Goal: Task Accomplishment & Management: Complete application form

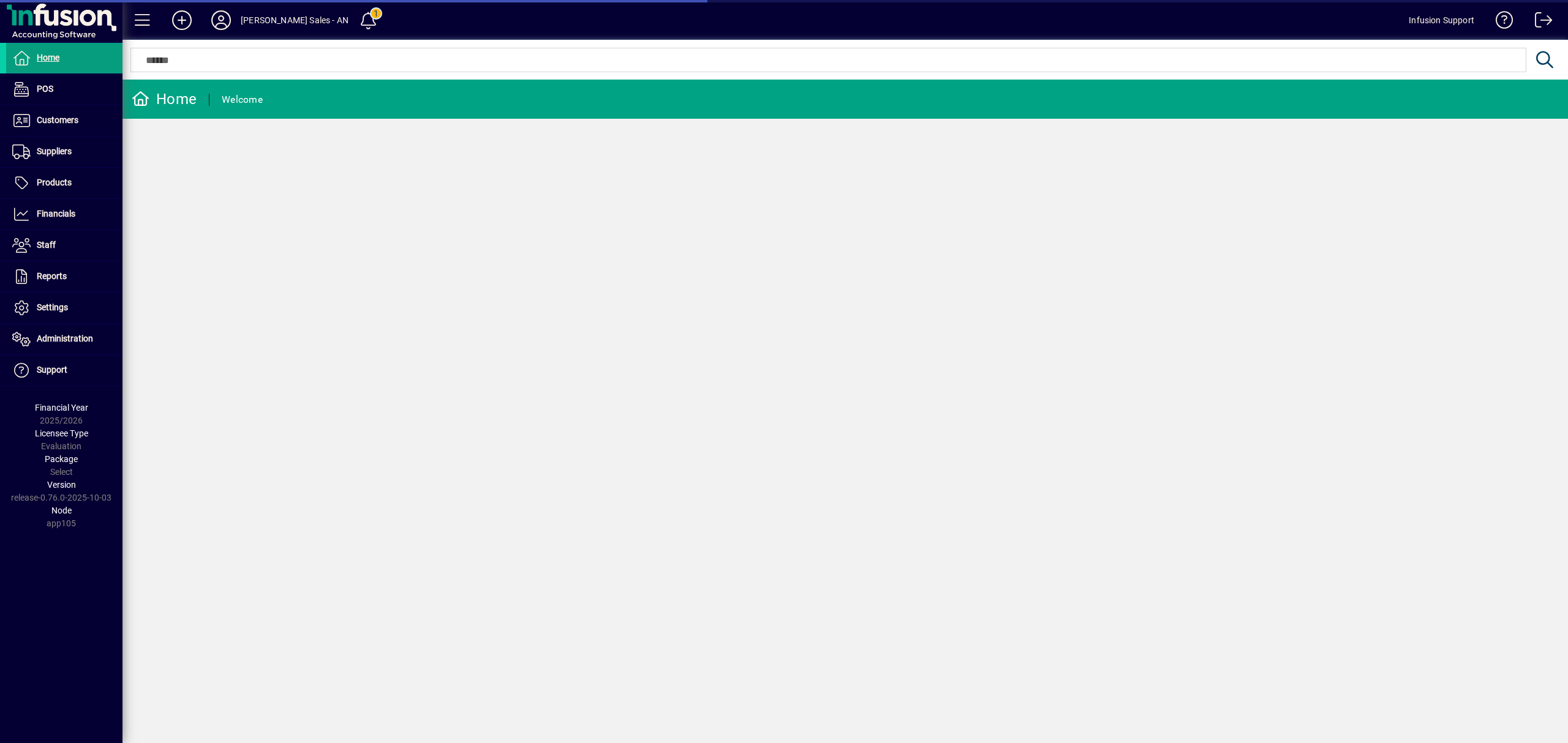
click at [74, 109] on span at bounding box center [64, 120] width 117 height 29
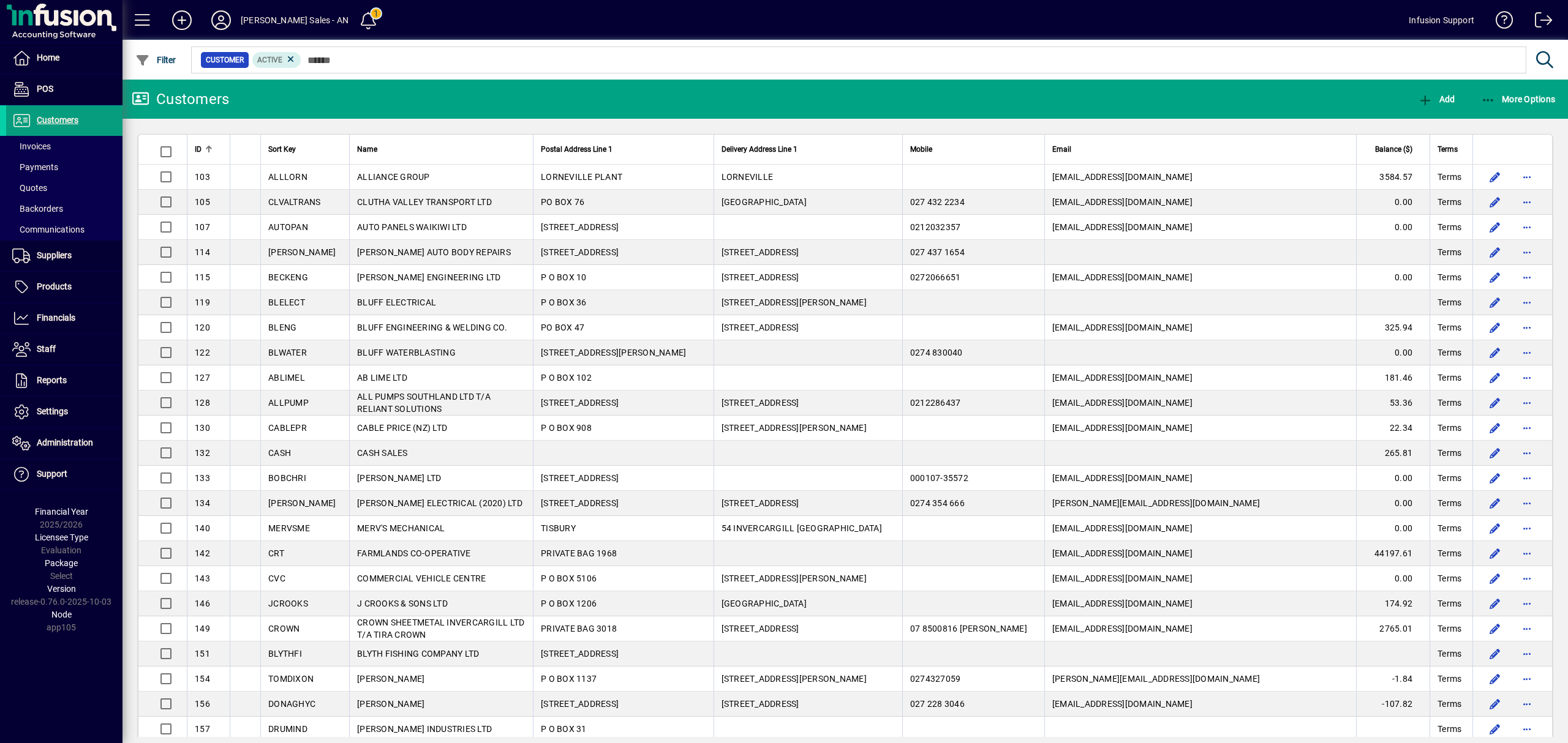
click at [1397, 155] on span "Balance ($)" at bounding box center [1393, 149] width 38 height 13
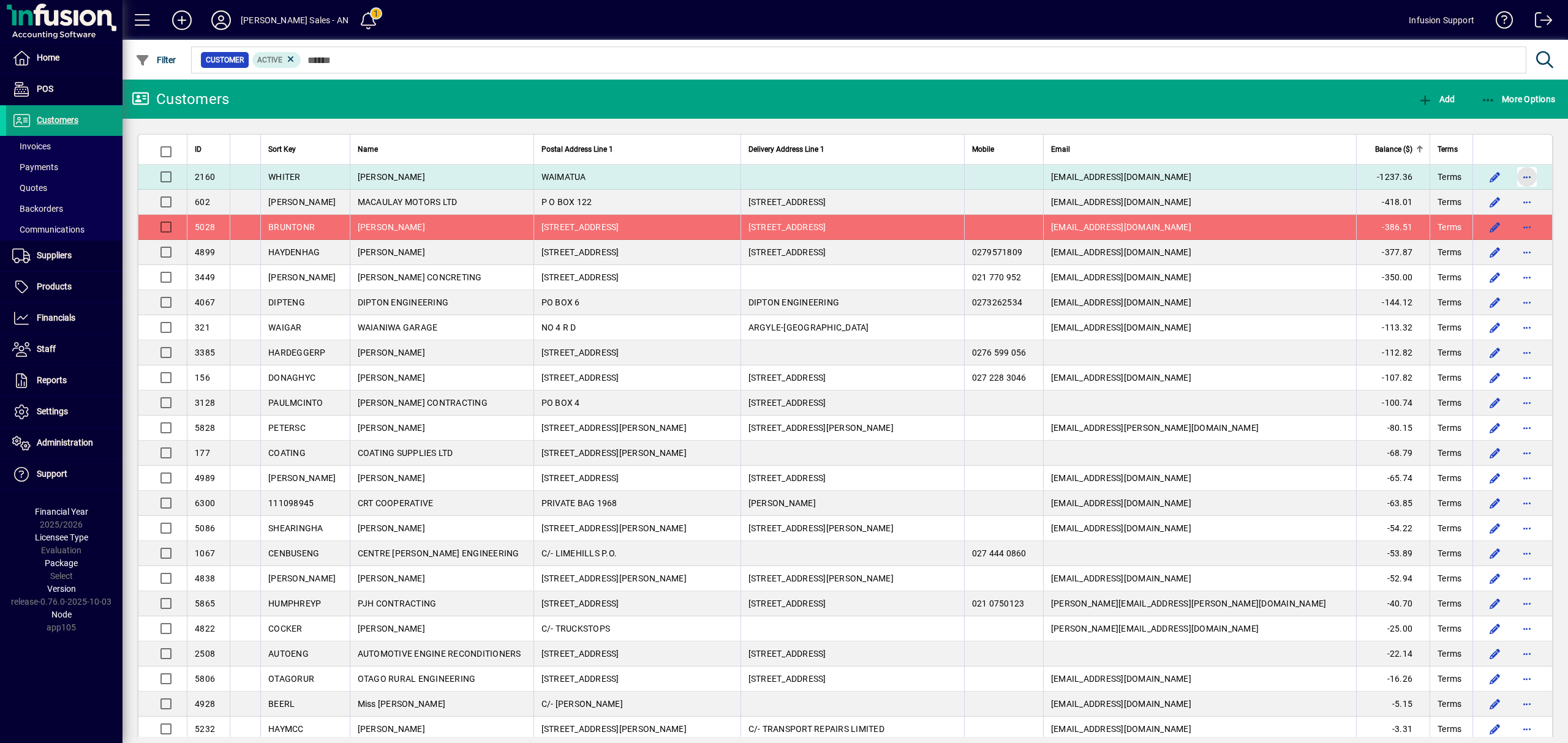
click at [1513, 173] on span "button" at bounding box center [1527, 177] width 29 height 29
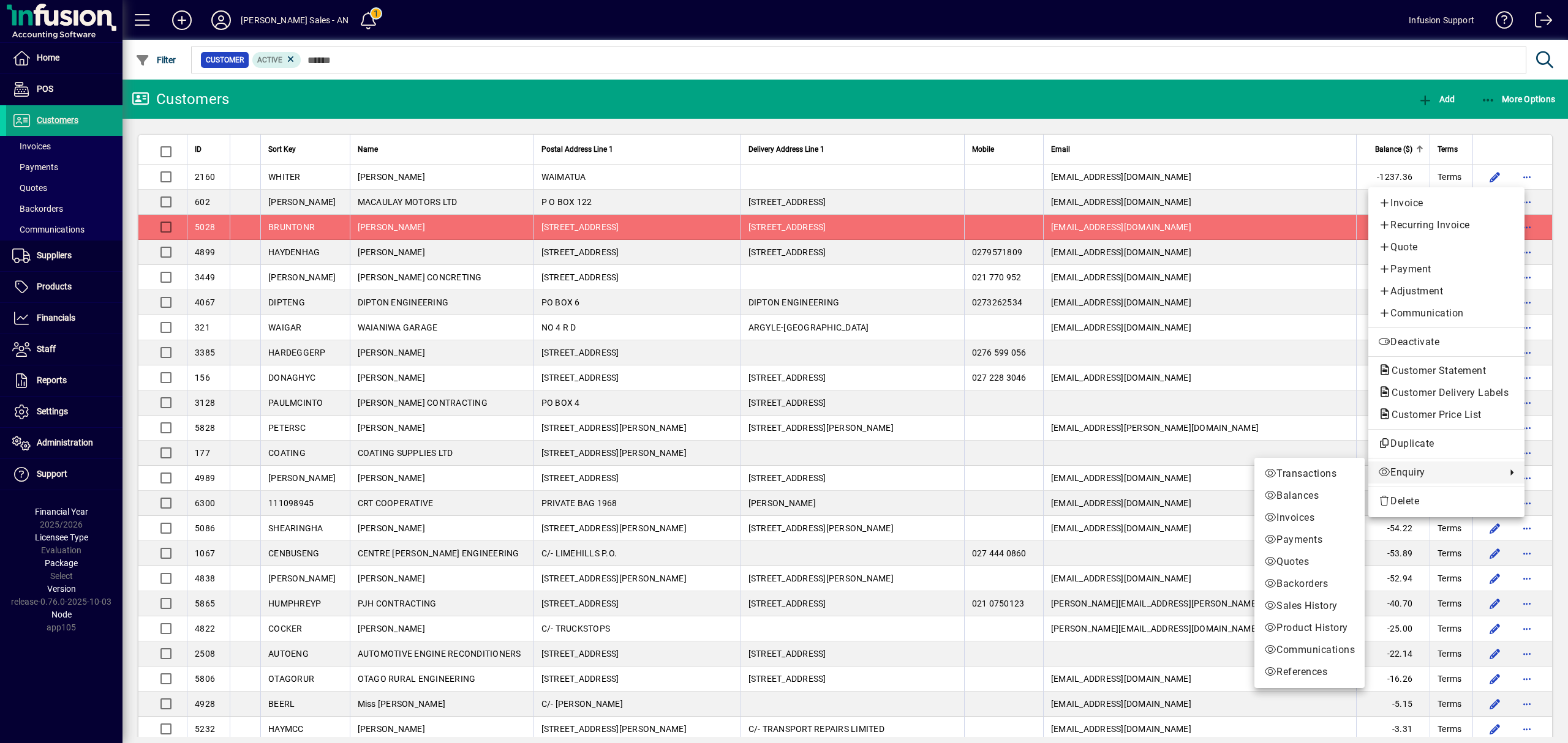
click at [1406, 462] on div "Invoice Recurring Invoice Quote Payment Adjustment Communication Deactivate Cus…" at bounding box center [1446, 352] width 156 height 330
click at [1409, 471] on td "-65.74" at bounding box center [1392, 478] width 73 height 25
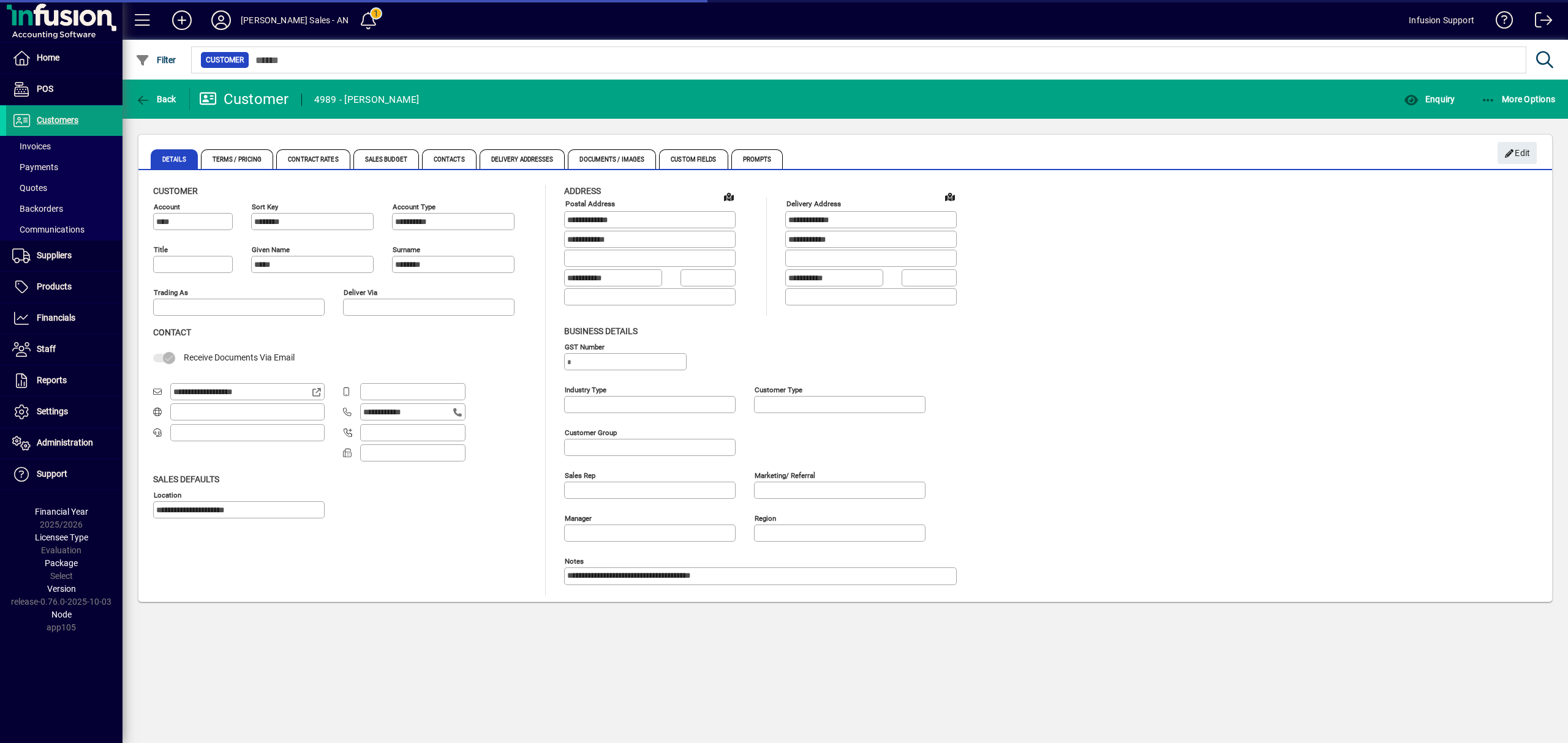
type input "**"
type input "**********"
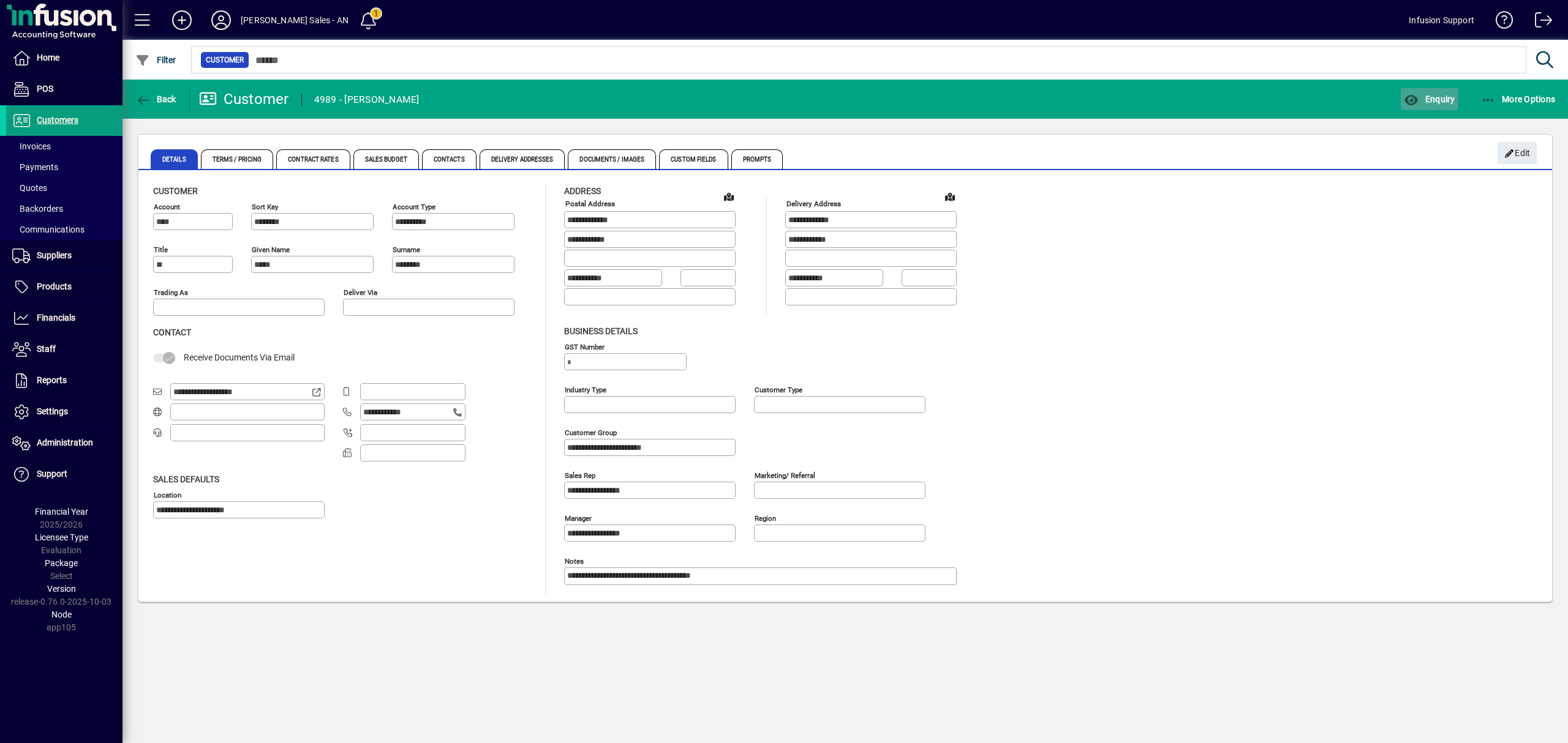
click at [1445, 101] on span "Enquiry" at bounding box center [1429, 99] width 51 height 10
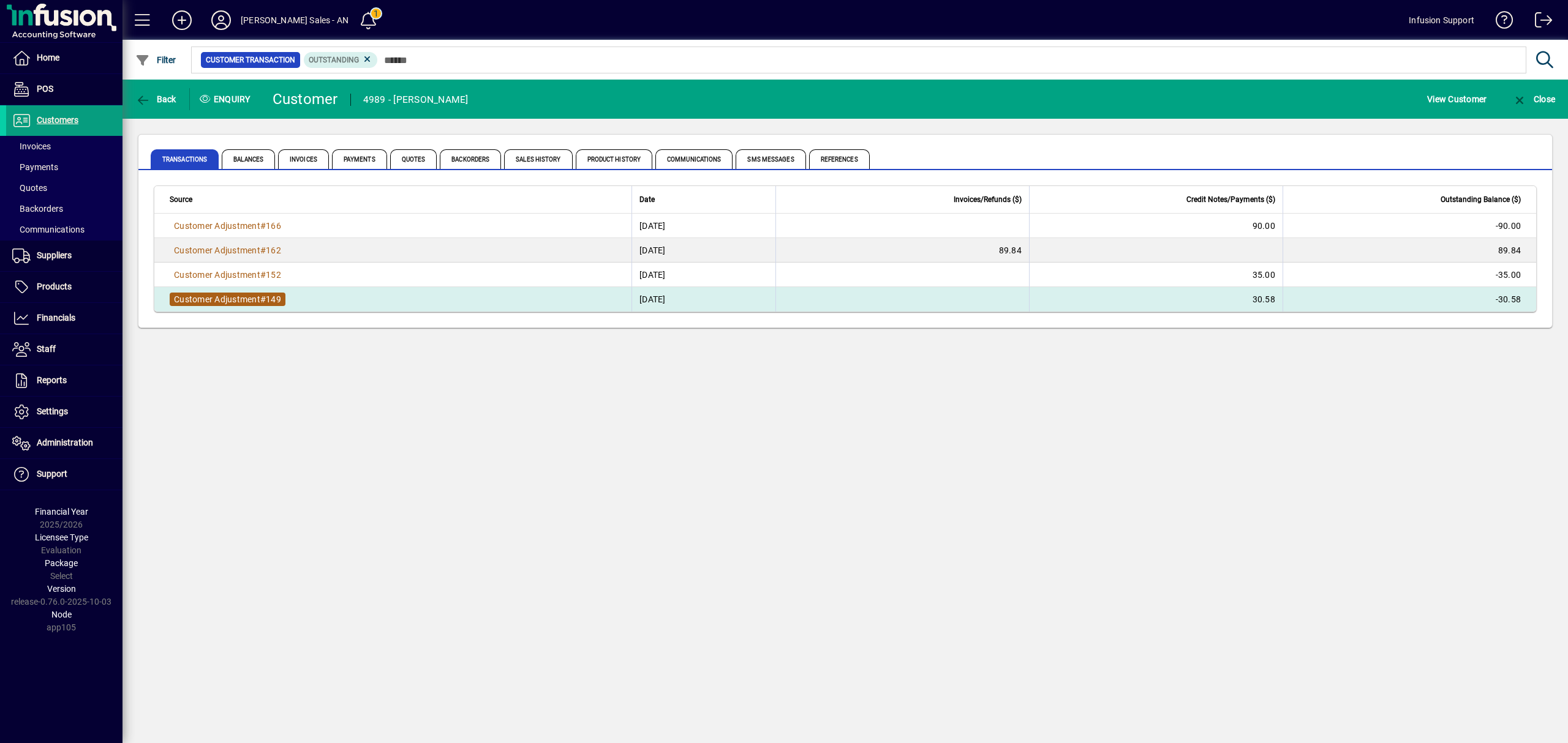
click at [256, 295] on span "Customer Adjustment" at bounding box center [217, 299] width 87 height 10
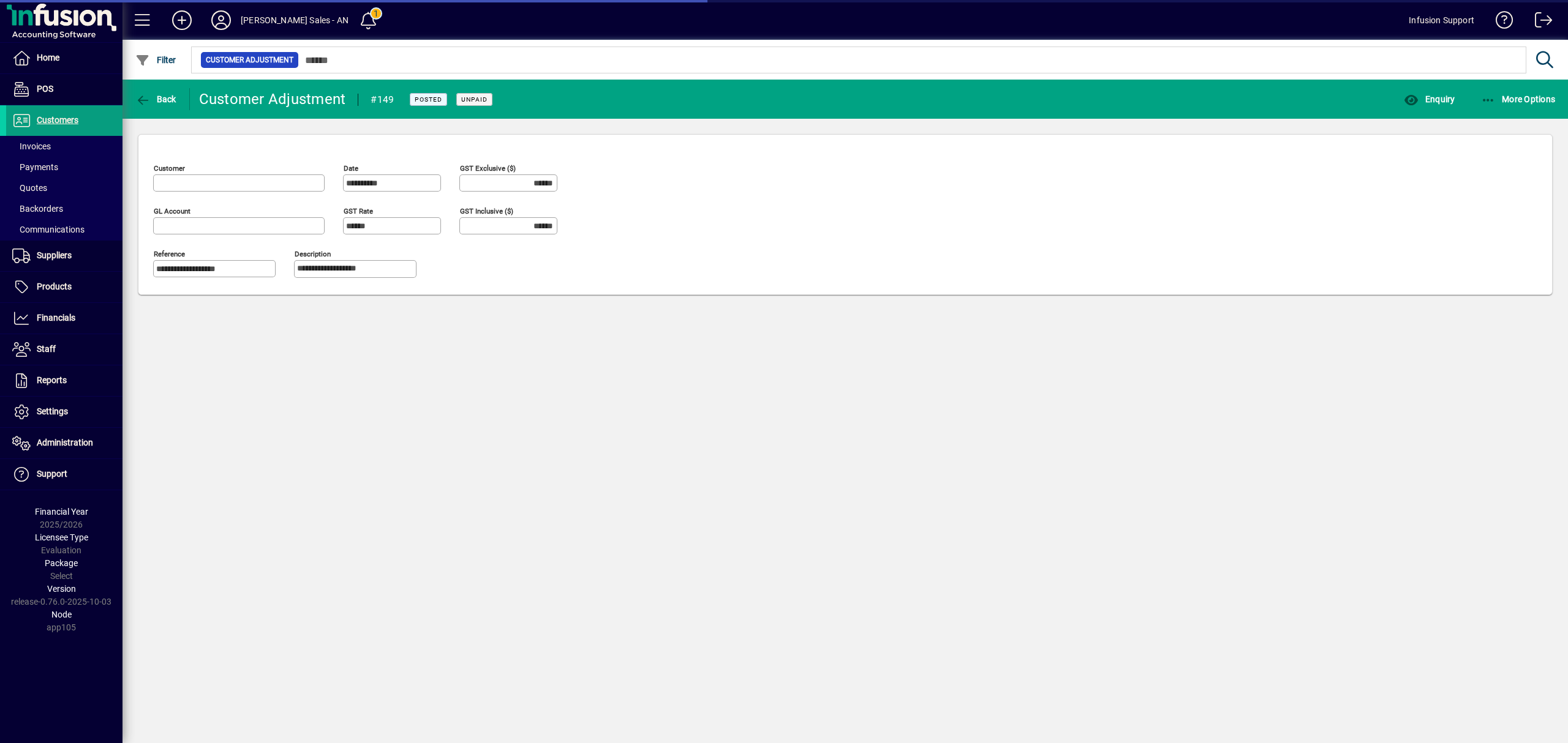
type input "**********"
click at [164, 98] on span "Back" at bounding box center [156, 99] width 41 height 10
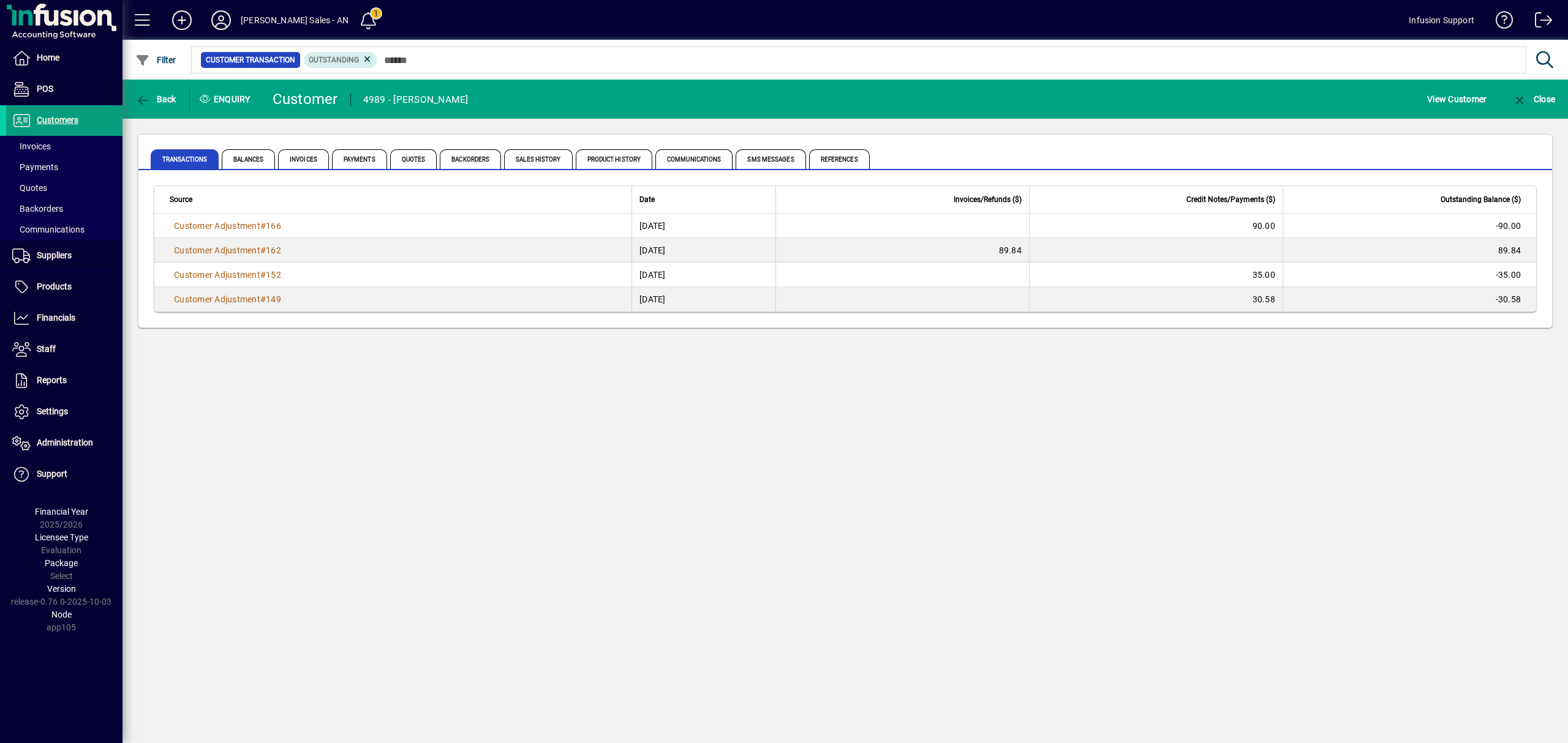
click at [164, 98] on span "Back" at bounding box center [156, 99] width 41 height 10
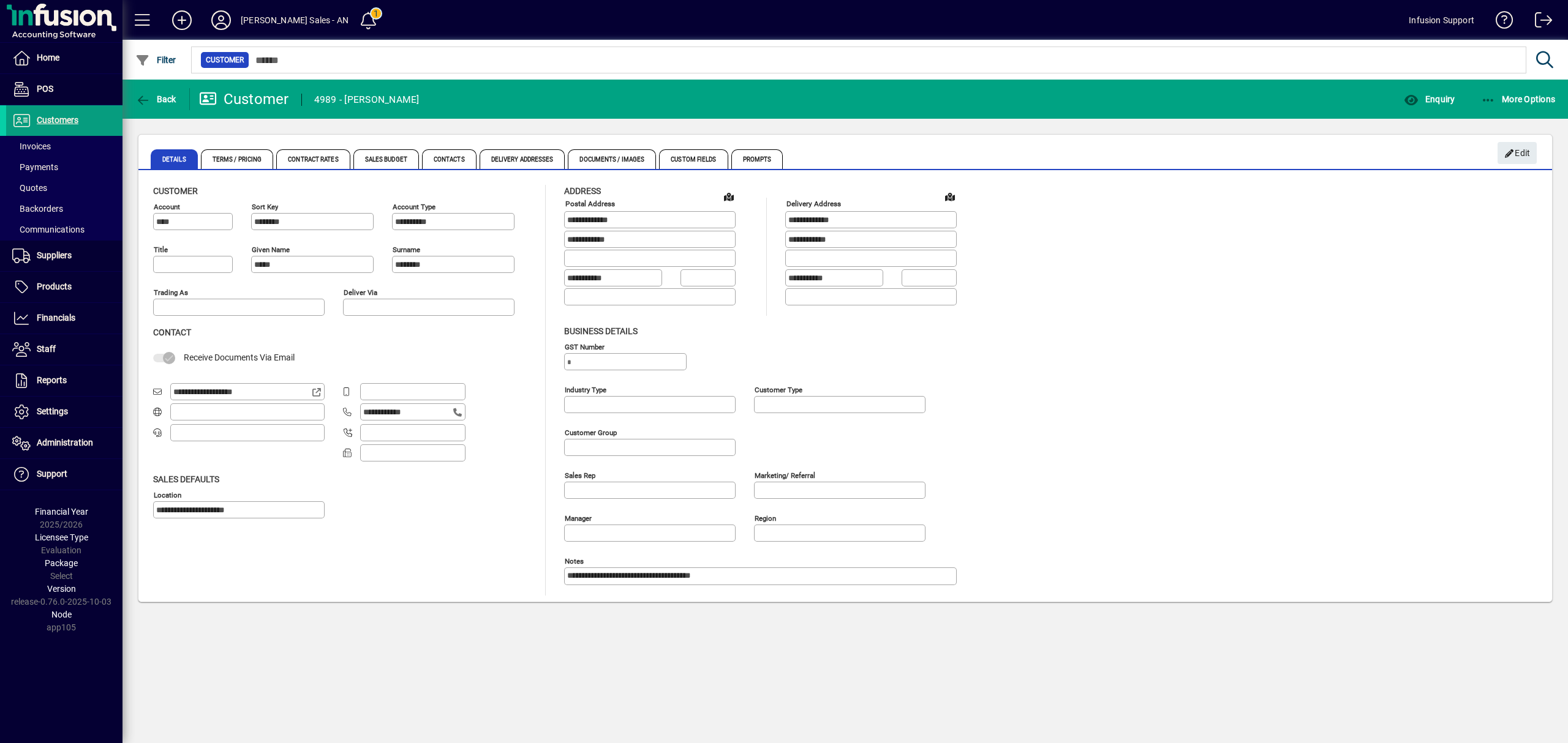
type input "**"
type input "**********"
click at [158, 97] on span "Back" at bounding box center [156, 99] width 41 height 10
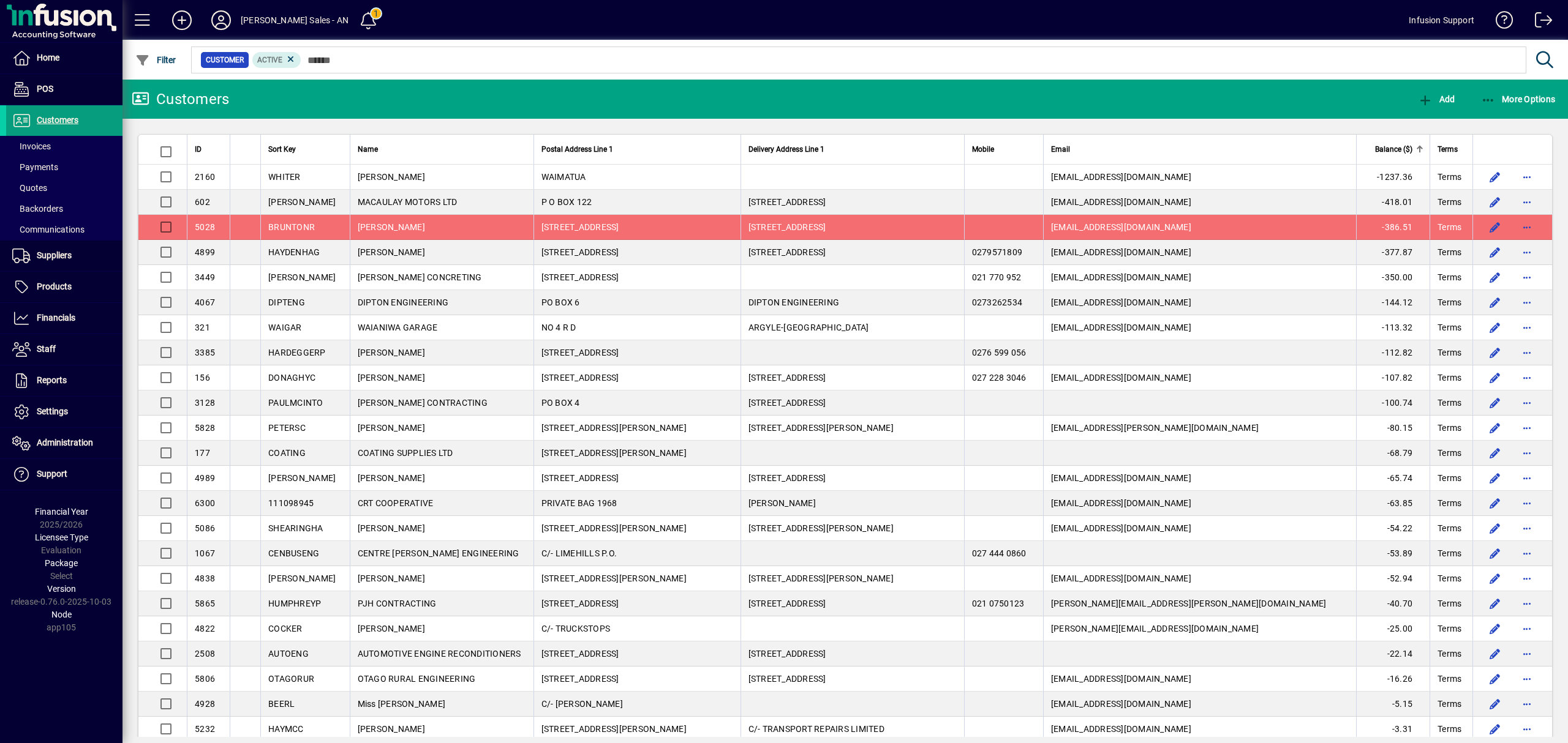
click at [1384, 146] on span "Balance ($)" at bounding box center [1393, 149] width 38 height 13
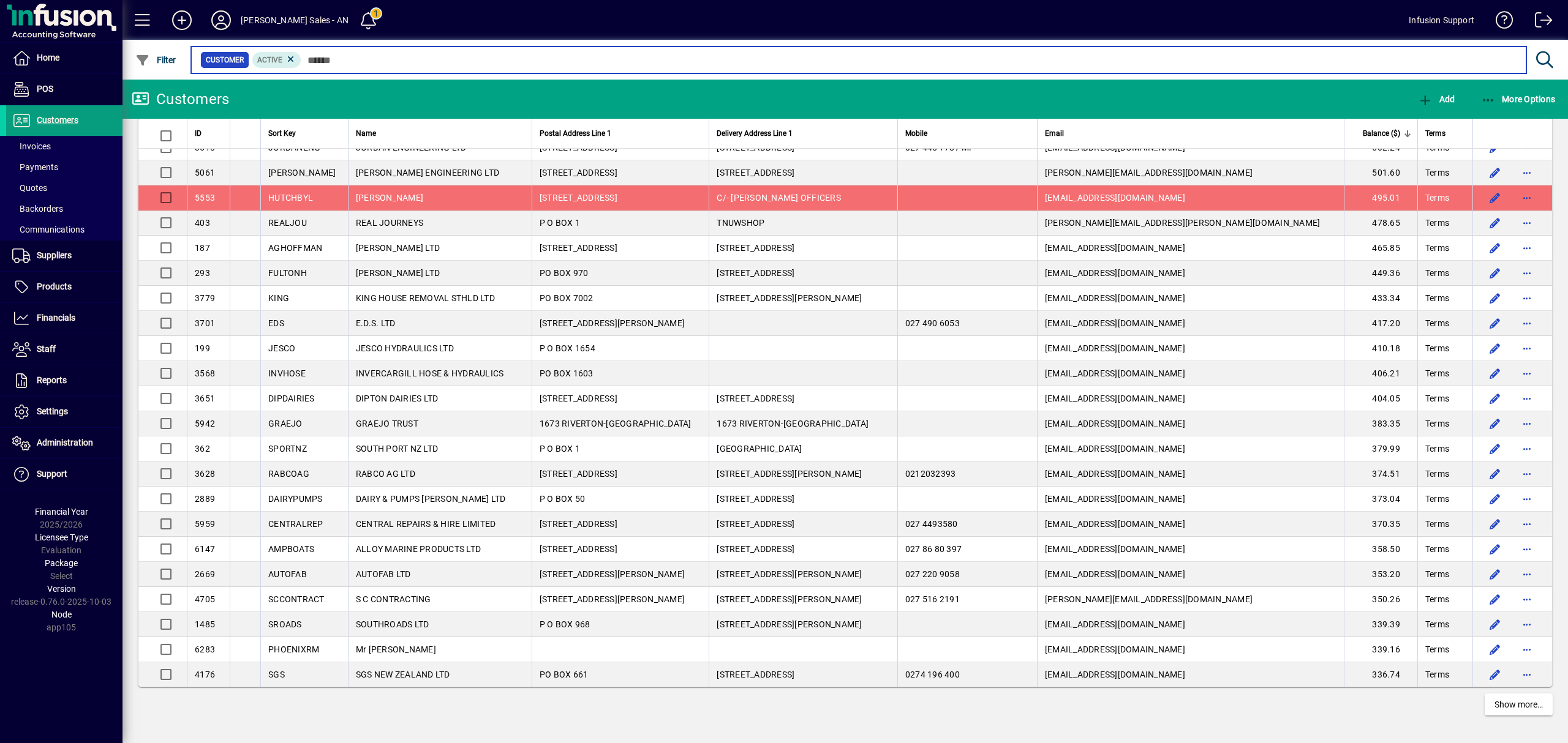
scroll to position [2007, 0]
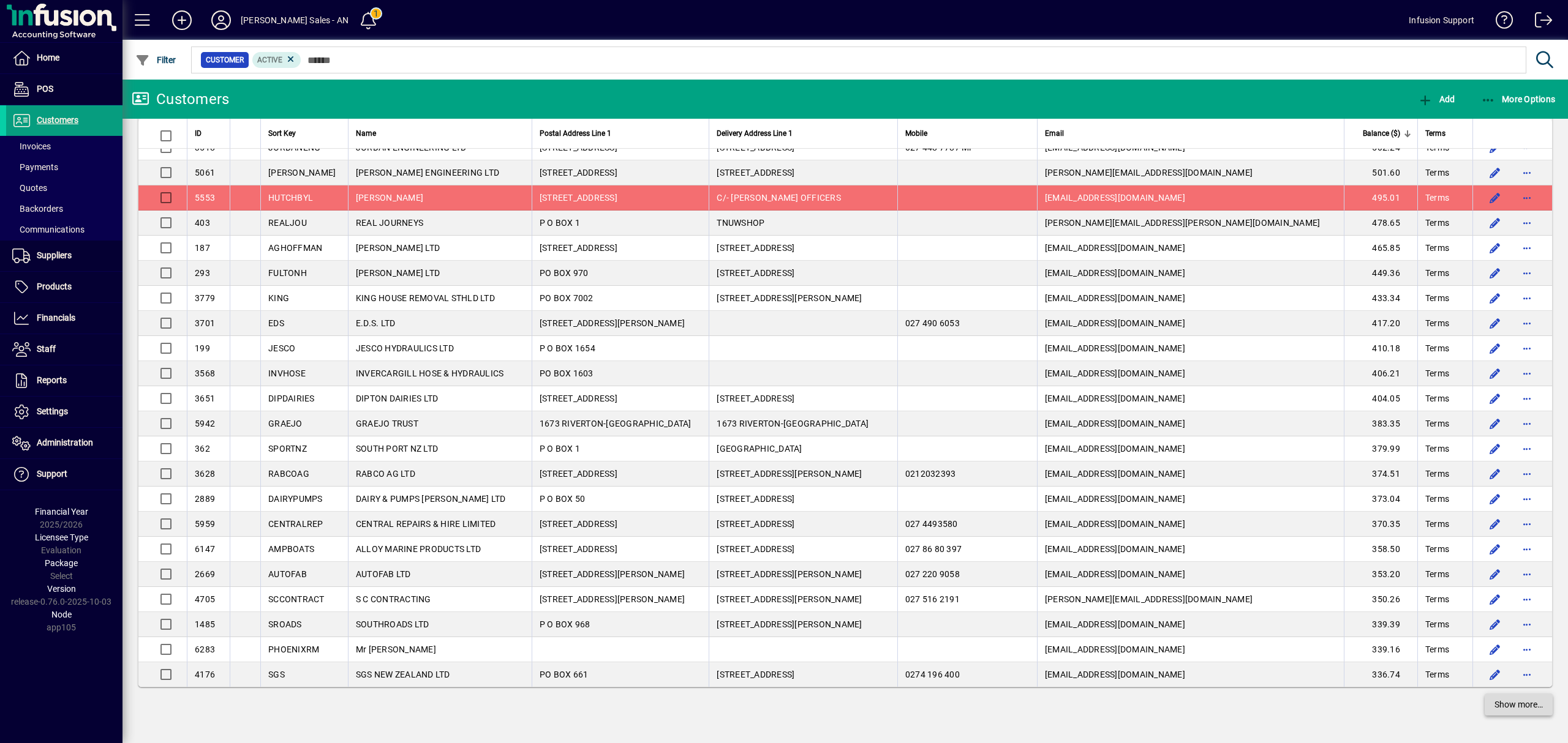
click at [1515, 708] on span "Show more…" at bounding box center [1518, 705] width 48 height 13
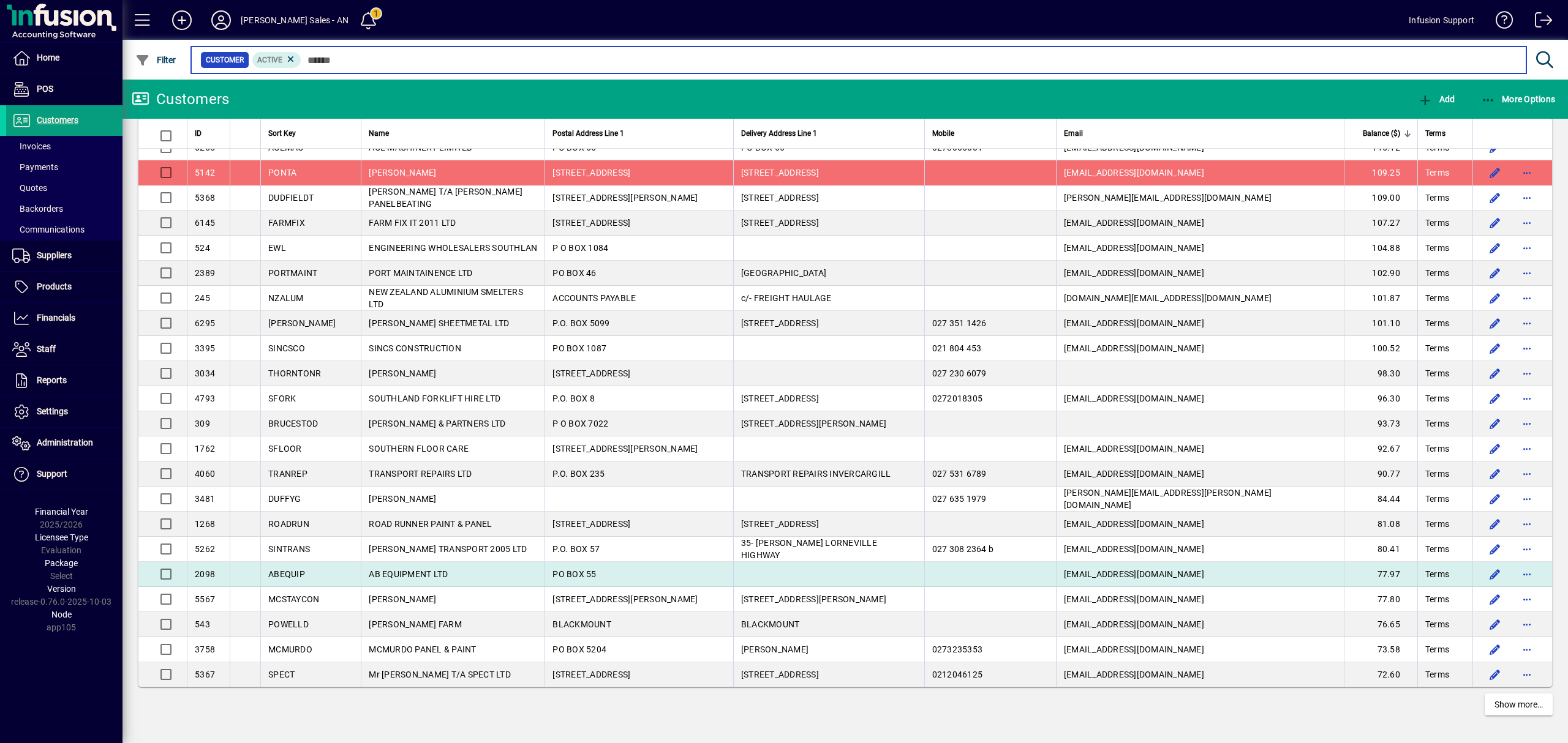
scroll to position [4538, 0]
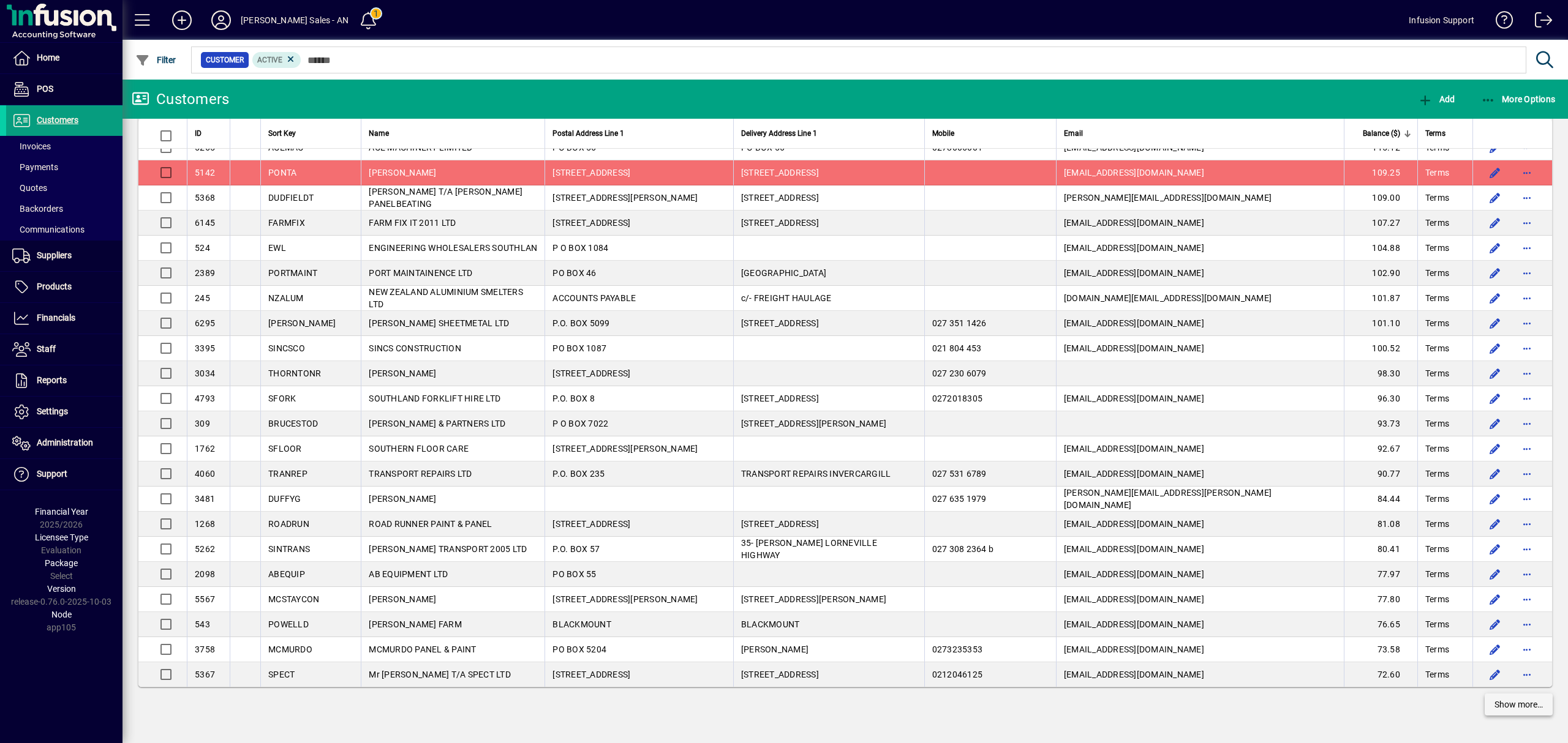
click at [1520, 699] on span "Show more…" at bounding box center [1518, 705] width 48 height 13
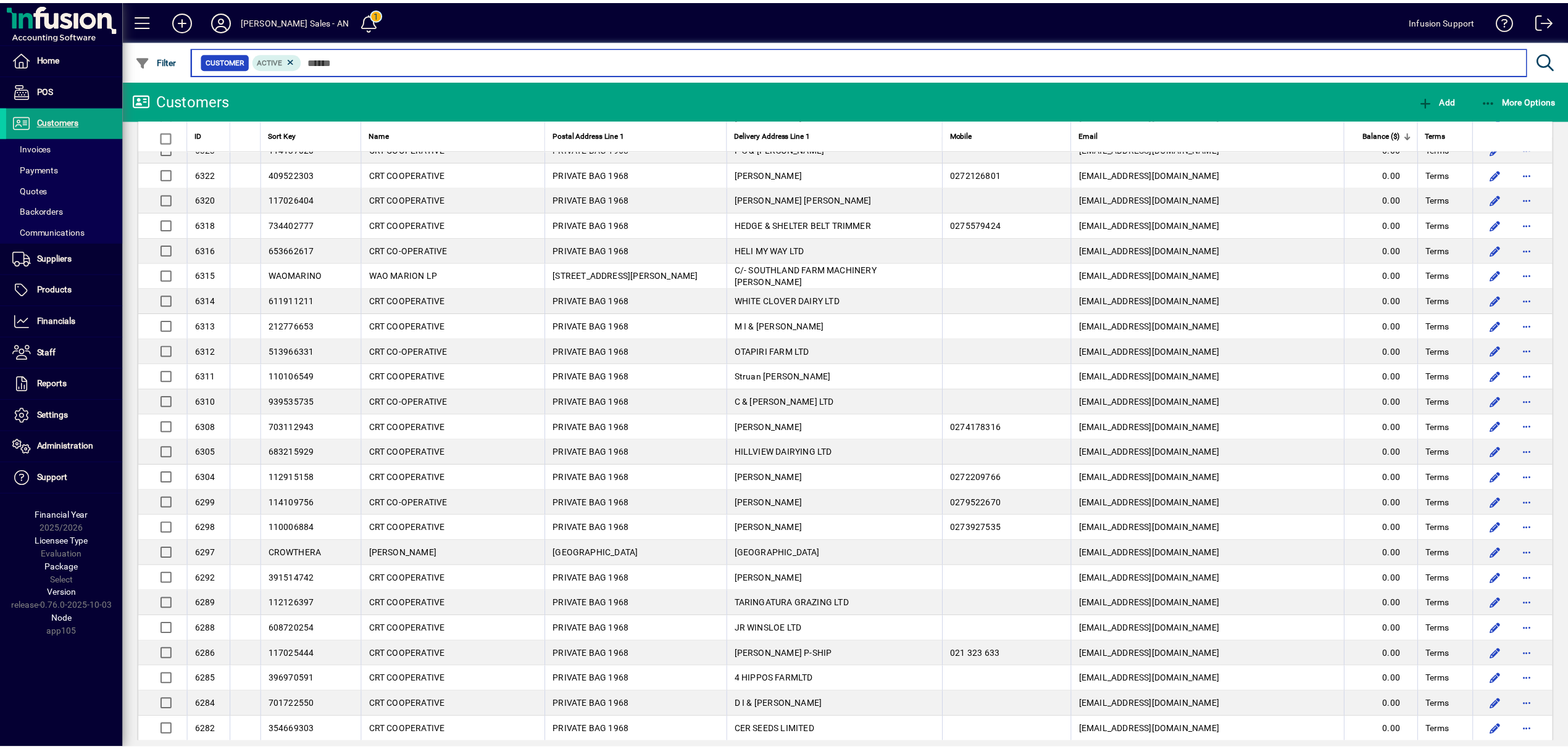
scroll to position [6157, 0]
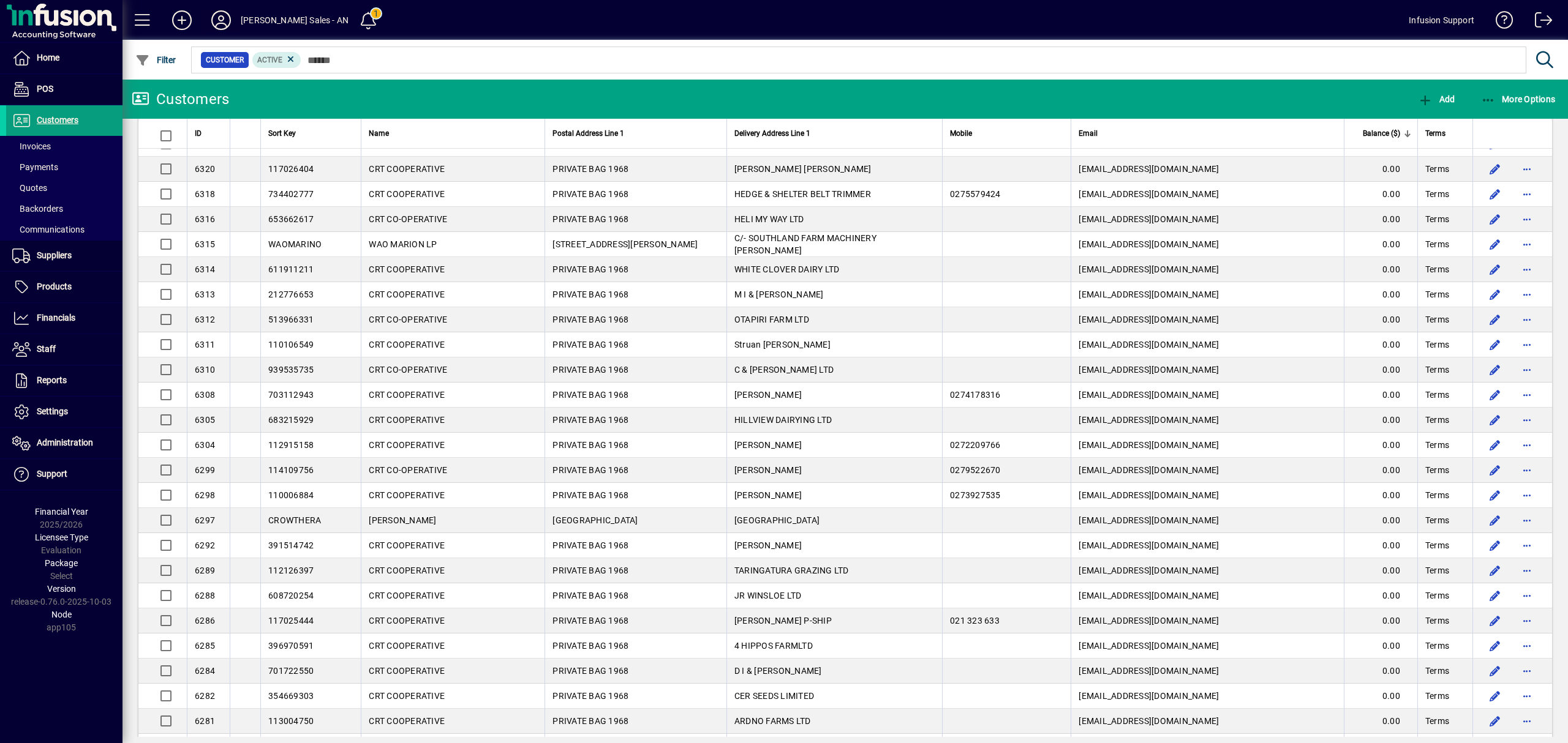
click at [218, 18] on icon at bounding box center [221, 20] width 24 height 20
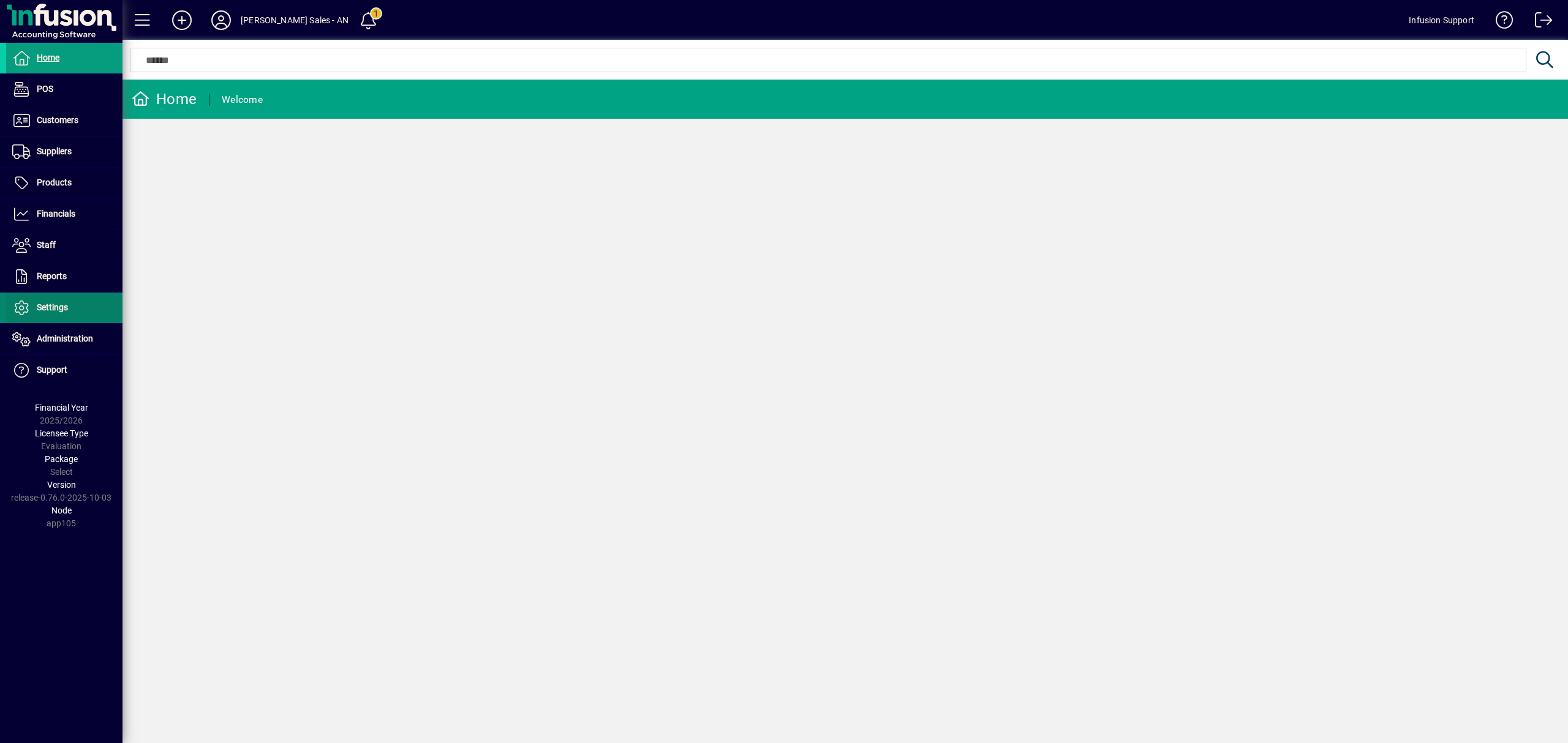
click at [52, 312] on span "Settings" at bounding box center [52, 307] width 31 height 10
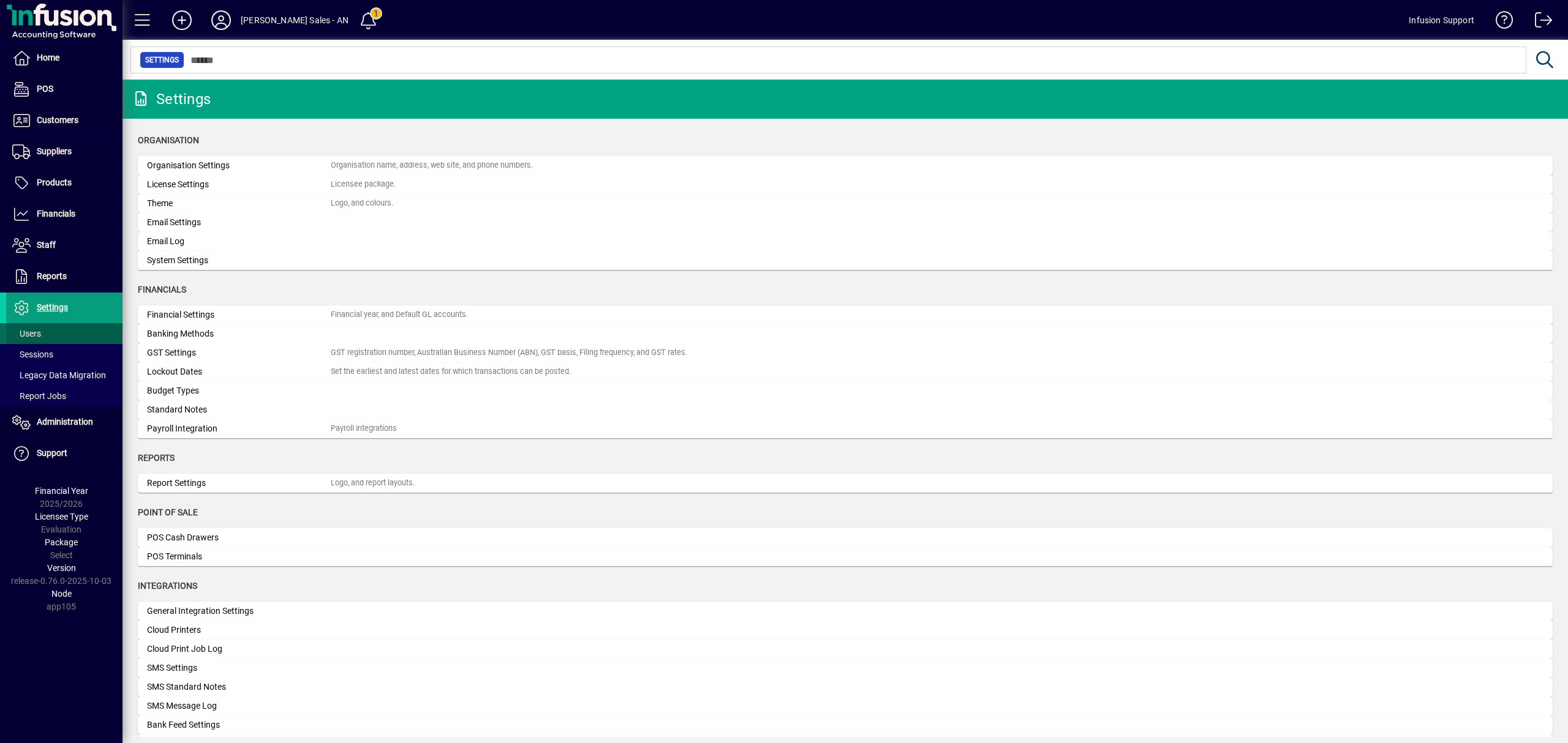
click at [48, 332] on span at bounding box center [64, 334] width 117 height 29
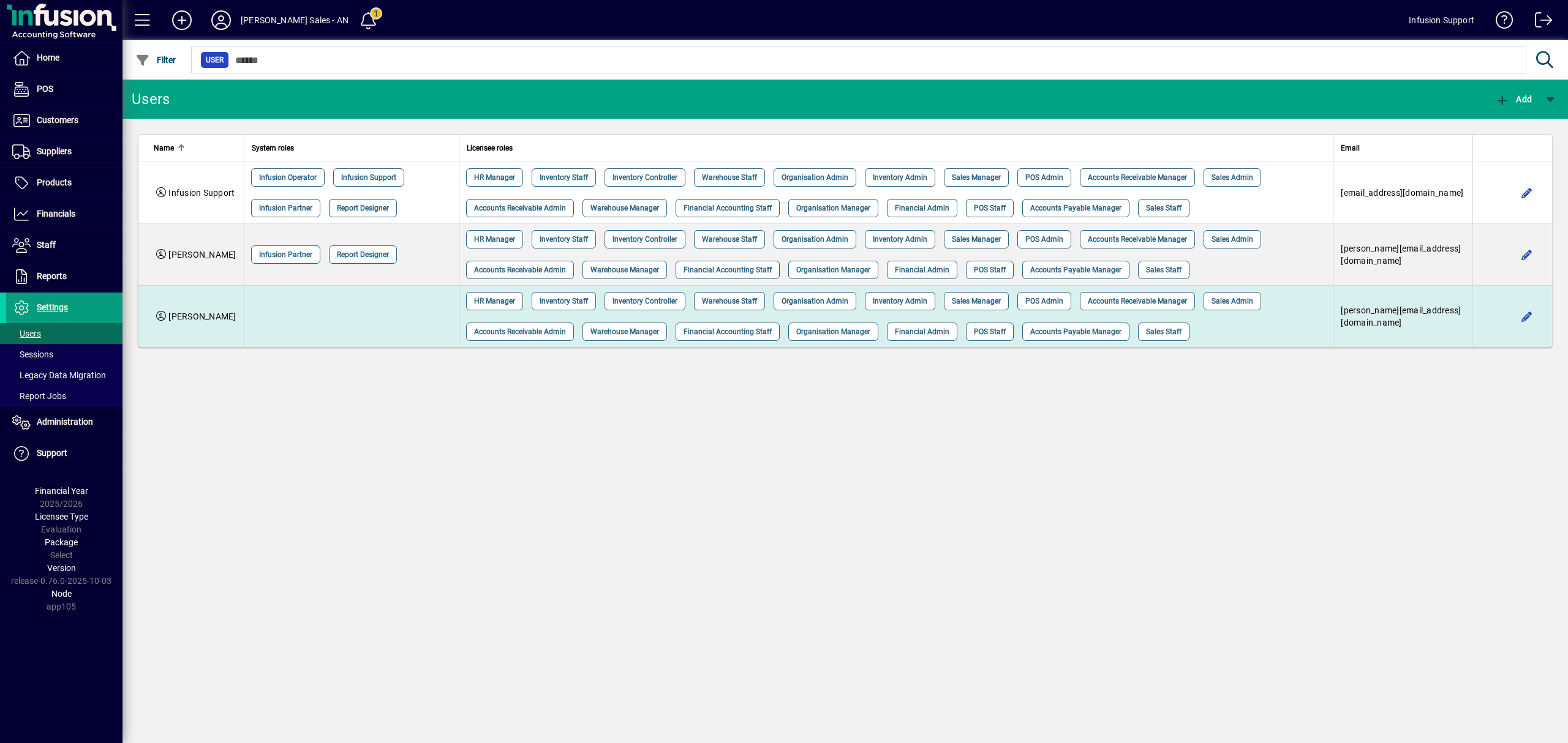
drag, startPoint x: 1243, startPoint y: 420, endPoint x: 1364, endPoint y: 318, distance: 158.3
click at [1245, 420] on div "Users Add Name System roles Licensee roles Email Infusion Support Infusion Oper…" at bounding box center [845, 411] width 1445 height 663
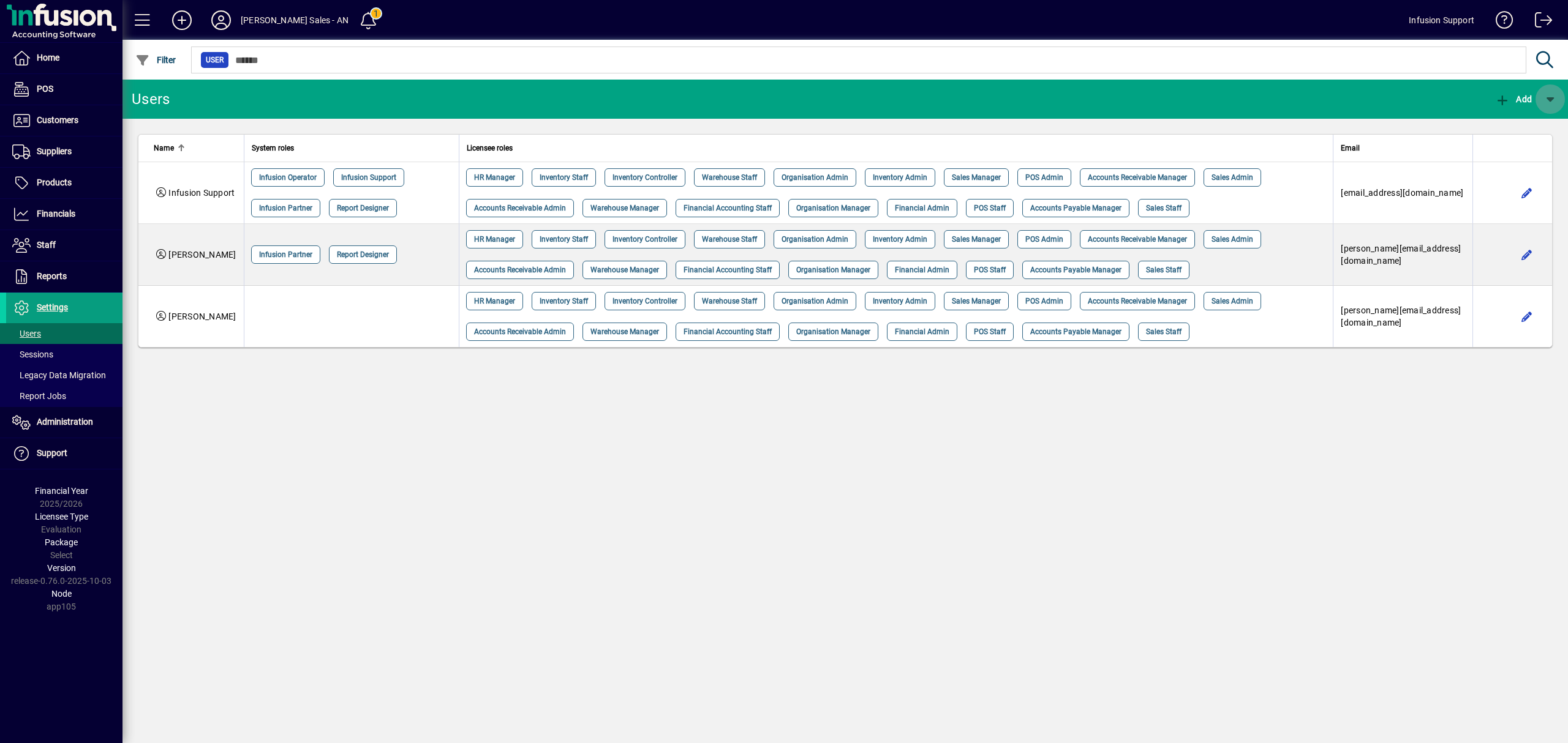
click at [1546, 96] on span "button" at bounding box center [1550, 99] width 29 height 29
click at [1509, 128] on span "External API User" at bounding box center [1506, 131] width 92 height 10
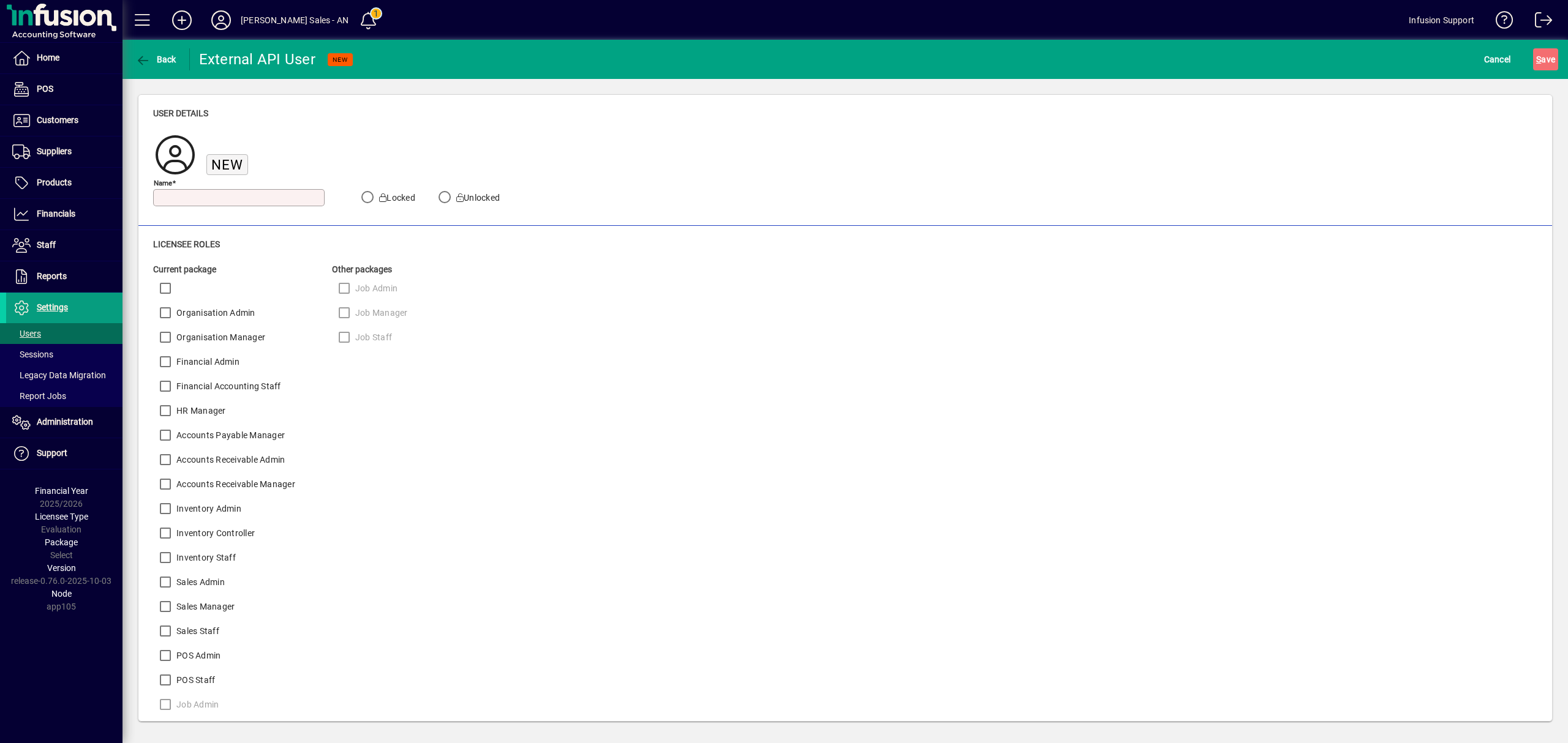
click at [201, 199] on input "Name" at bounding box center [239, 197] width 167 height 10
type input "********"
click at [199, 362] on label "Financial Admin" at bounding box center [206, 362] width 66 height 12
click at [202, 388] on label "Financial Accounting Staff" at bounding box center [227, 386] width 107 height 12
click at [213, 343] on label "Organisation Manager" at bounding box center [219, 337] width 91 height 12
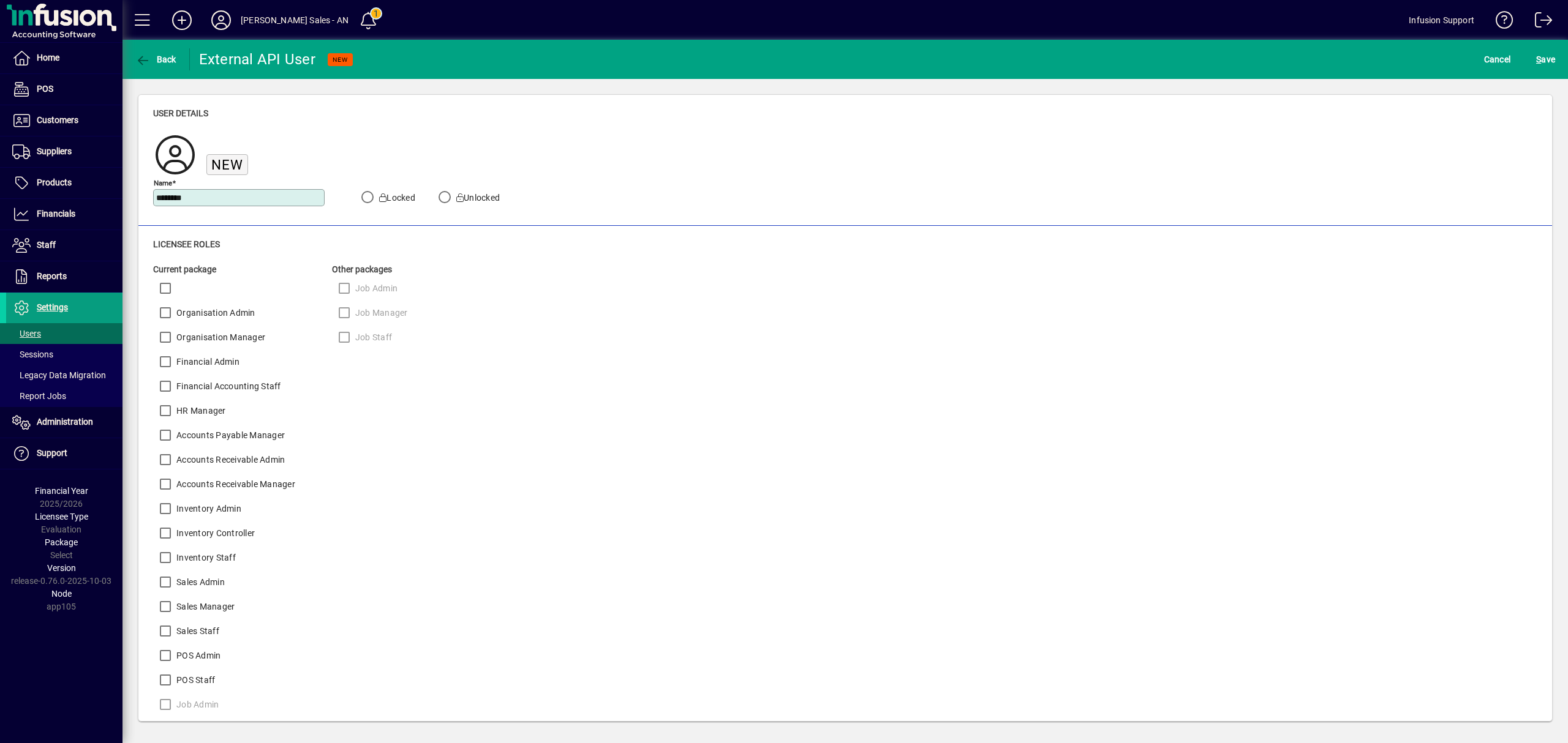
drag, startPoint x: 214, startPoint y: 316, endPoint x: 246, endPoint y: 296, distance: 37.7
click at [215, 316] on label "Organisation Admin" at bounding box center [215, 313] width 82 height 12
click at [1539, 57] on span "S" at bounding box center [1539, 59] width 5 height 10
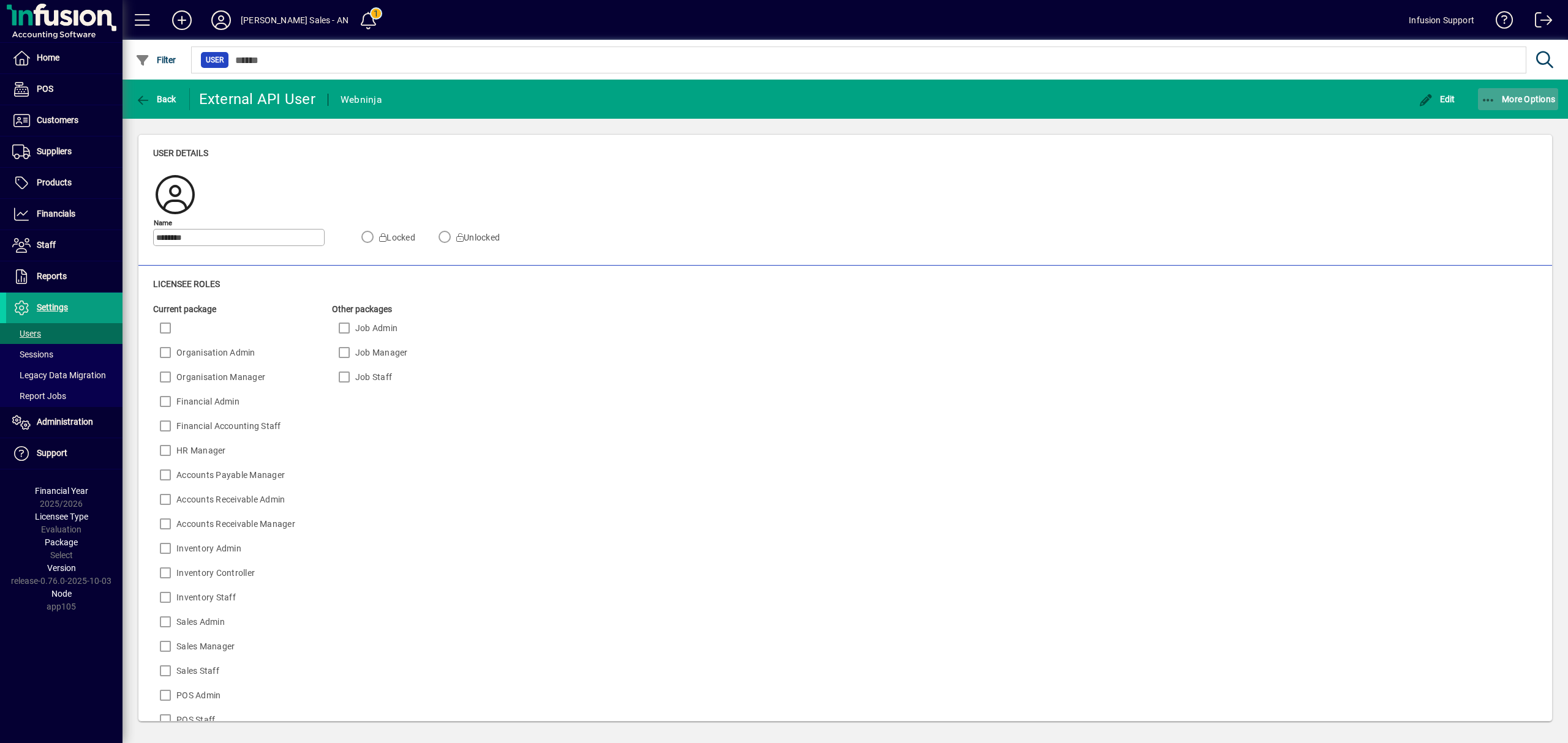
click at [1515, 96] on span "More Options" at bounding box center [1518, 99] width 75 height 10
click at [1491, 123] on span "Create external API session" at bounding box center [1495, 126] width 125 height 15
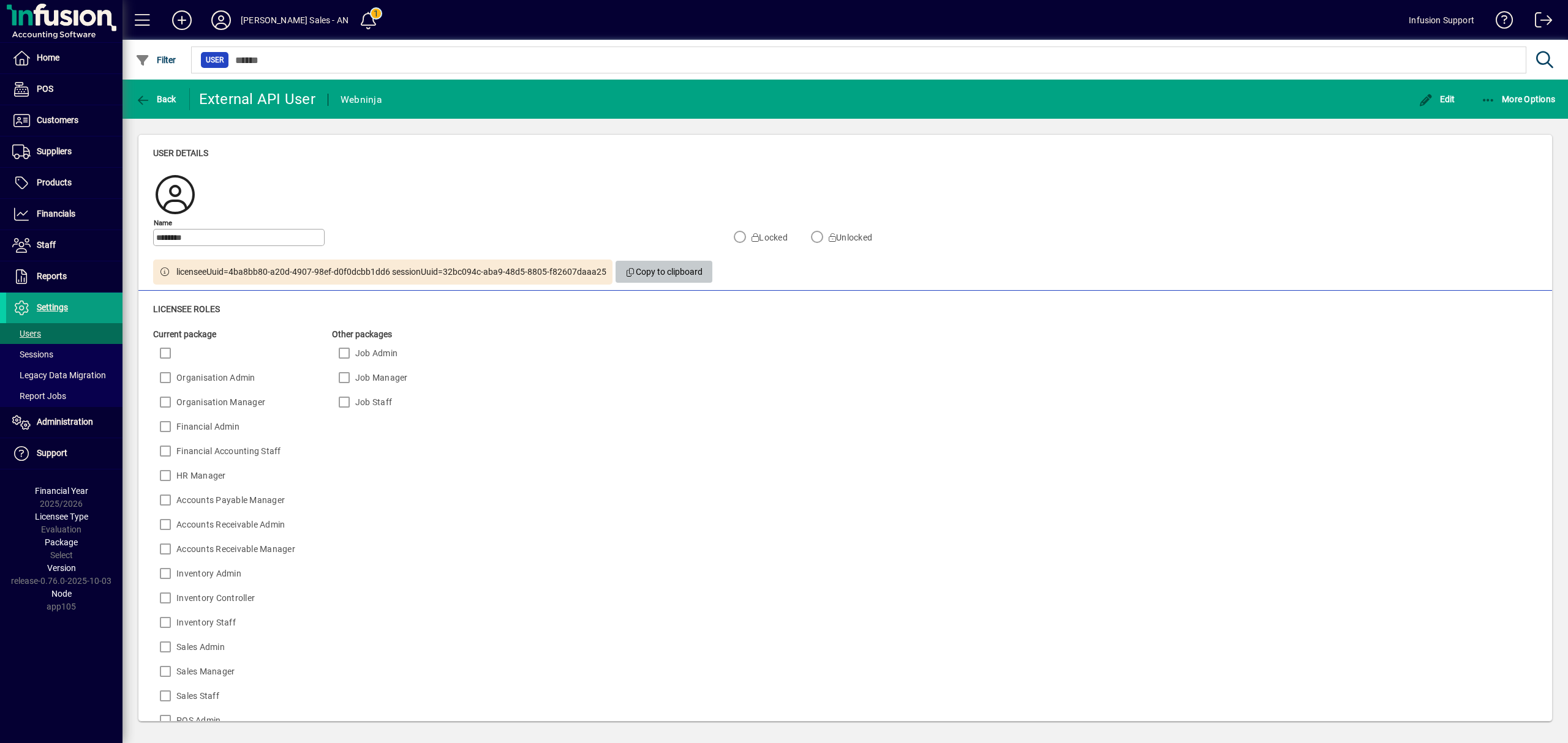
click at [674, 274] on span "Copy to clipboard" at bounding box center [664, 272] width 78 height 20
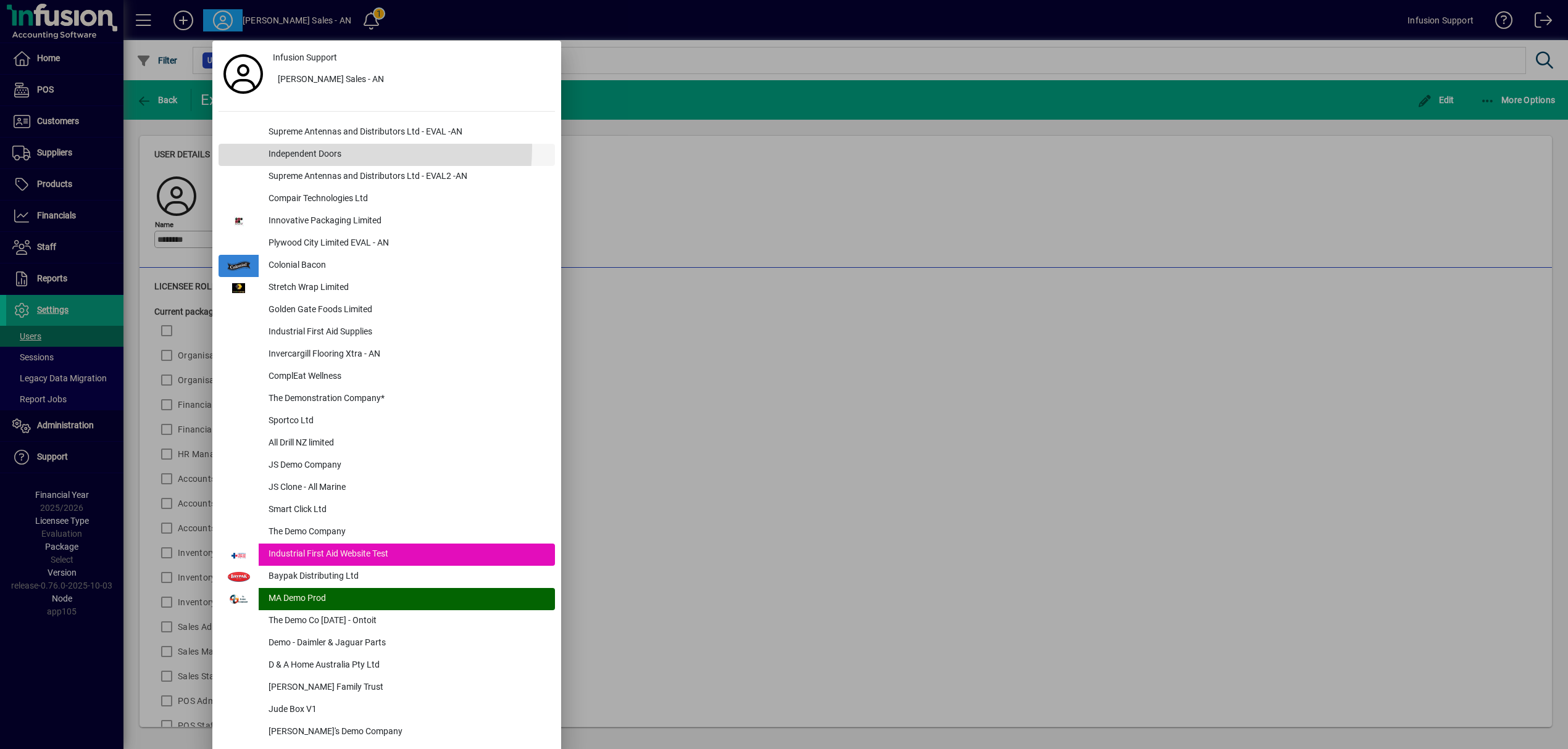
click at [299, 146] on div "Independent Doors" at bounding box center [407, 155] width 297 height 22
